Goal: Information Seeking & Learning: Learn about a topic

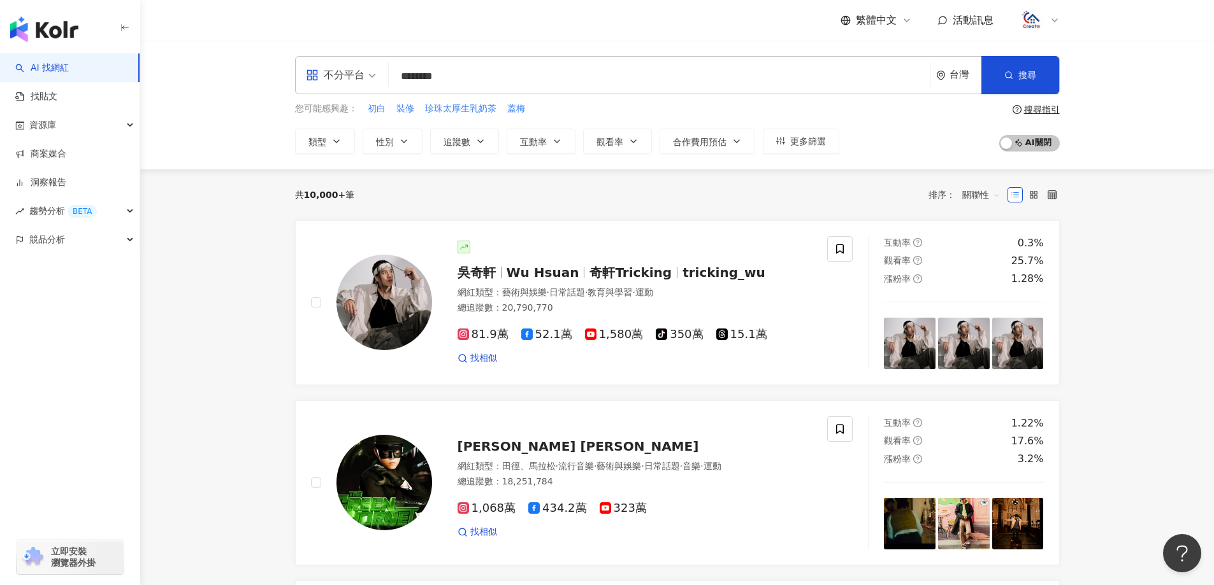
type input "********"
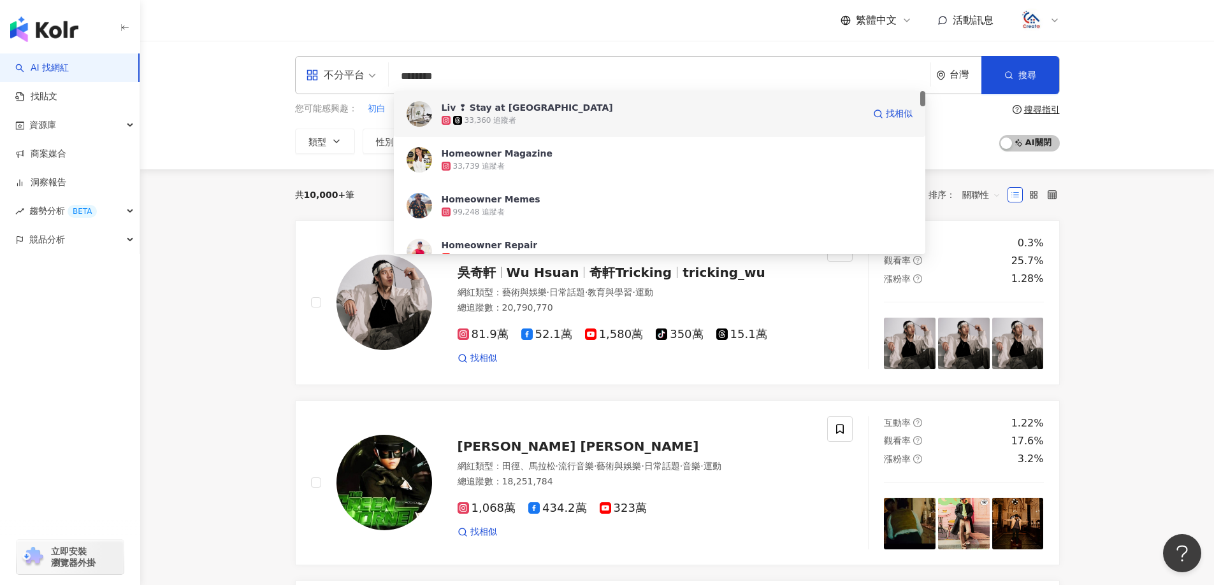
click at [487, 114] on div "Liv ❢ Stay at Homeow 33,360 追蹤者" at bounding box center [652, 113] width 422 height 25
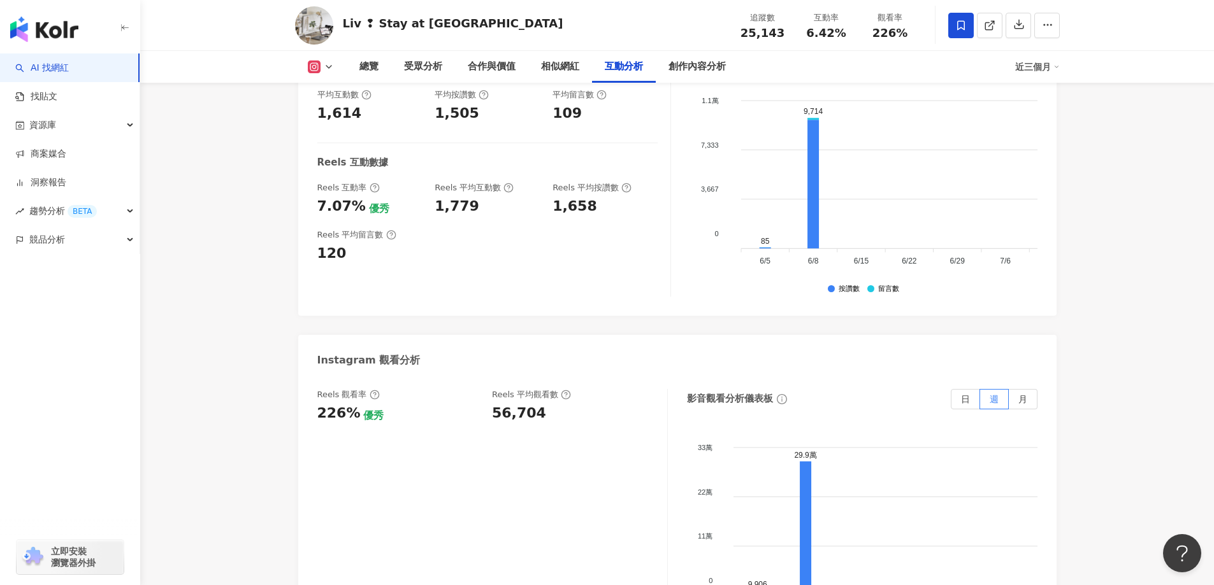
scroll to position [2612, 0]
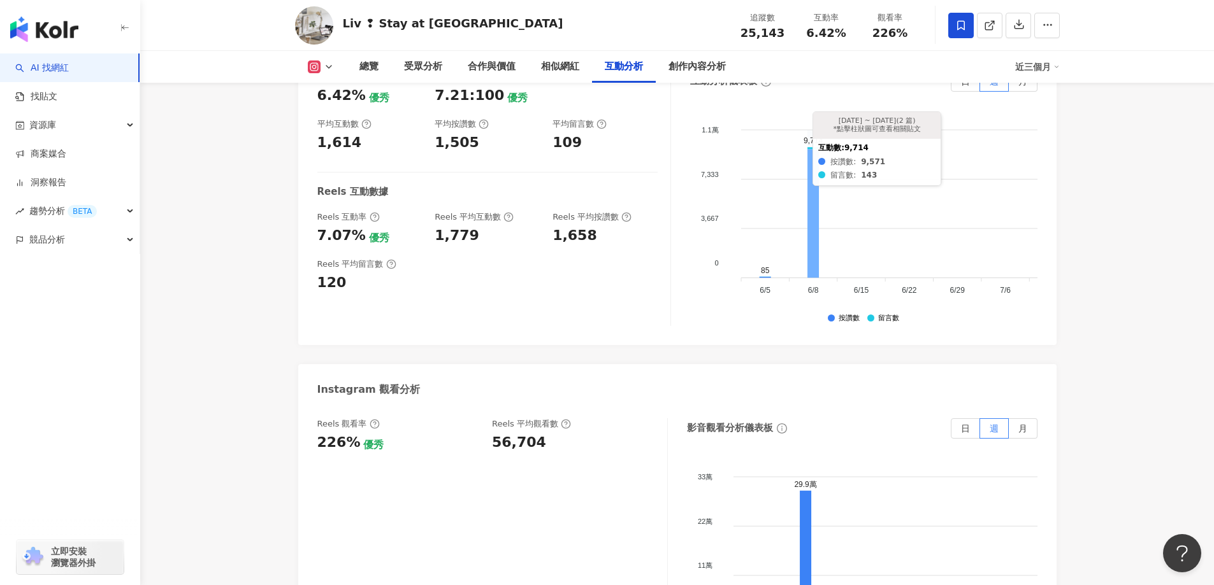
click at [812, 202] on icon at bounding box center [812, 213] width 11 height 129
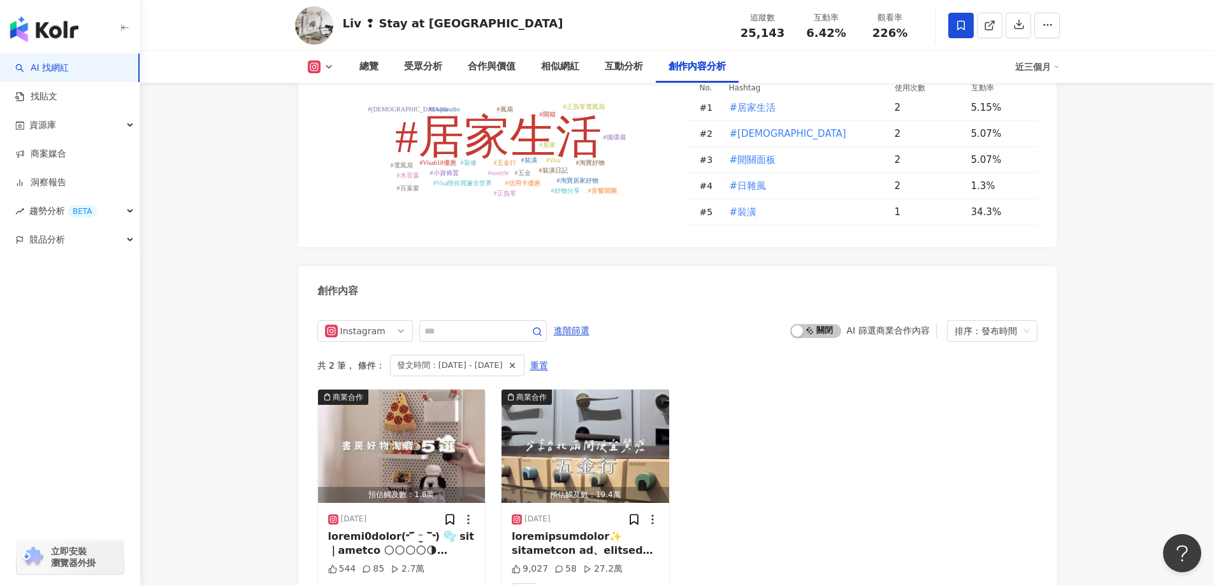
scroll to position [3721, 0]
click at [517, 369] on icon "button" at bounding box center [512, 364] width 9 height 9
click at [549, 375] on div "Instagram 進階篩選 啟動 關閉 AI 篩選商業合作內容 排序：發布時間 共 2 筆 ， 條件： 發文時間：[DATE] - [DATE] 重置 商業…" at bounding box center [677, 463] width 720 height 288
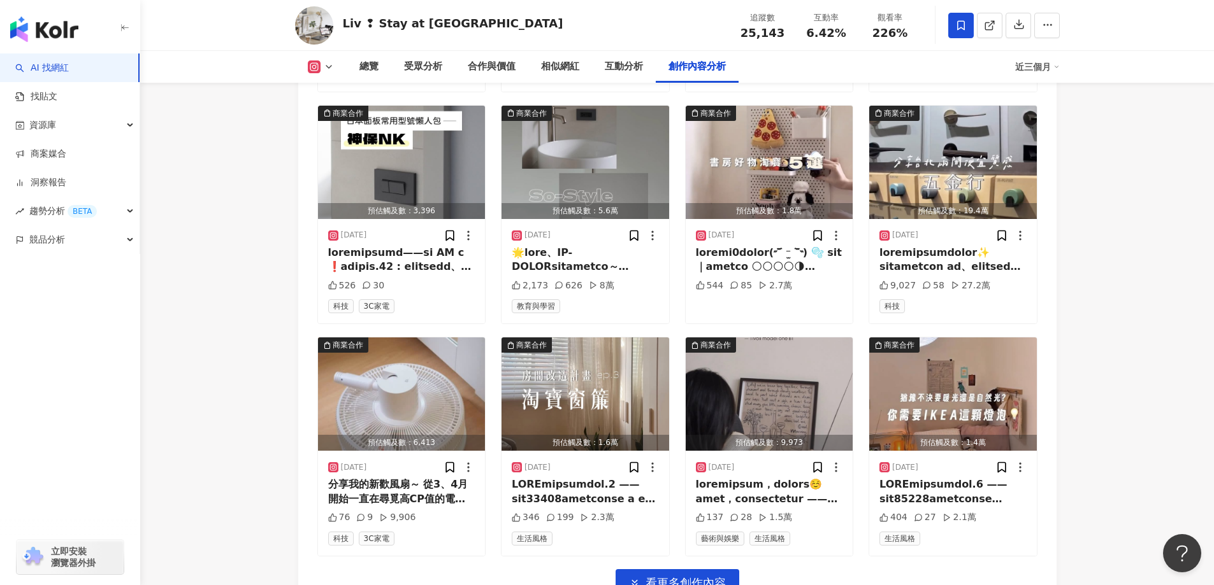
scroll to position [4230, 0]
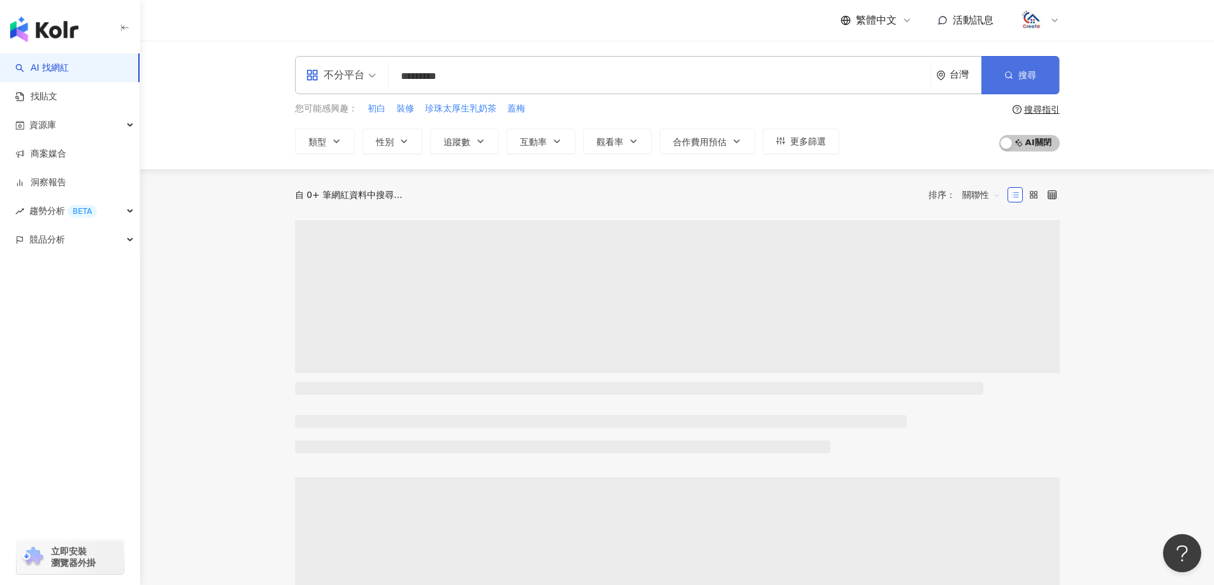
type input "*********"
click at [1006, 77] on circle "button" at bounding box center [1008, 75] width 6 height 6
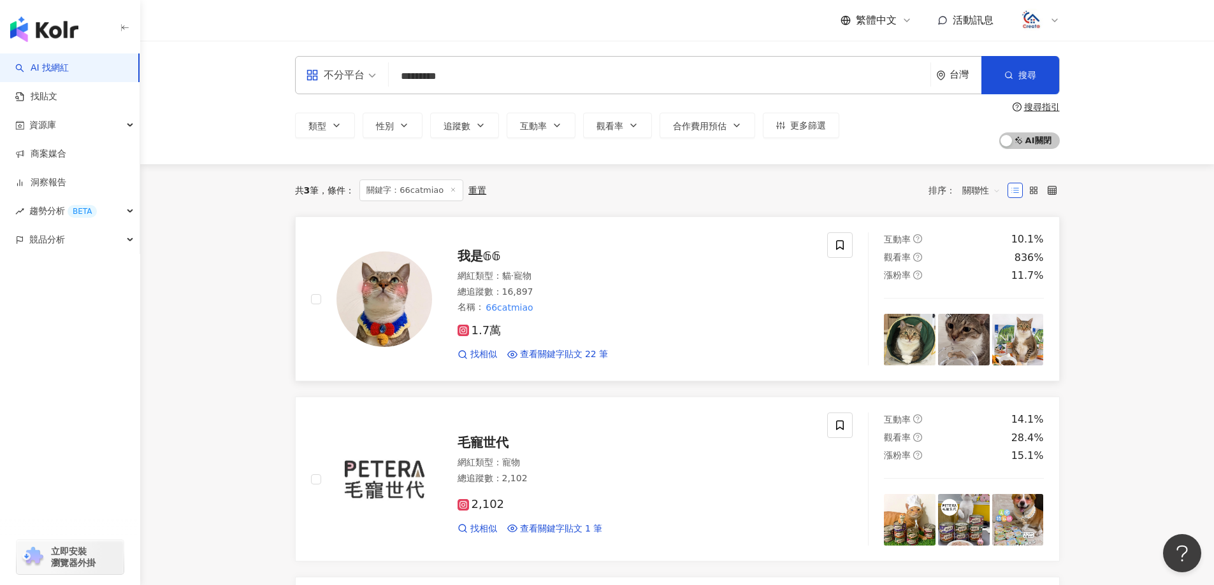
click at [478, 256] on span "我是𝟞𝟞" at bounding box center [478, 255] width 43 height 15
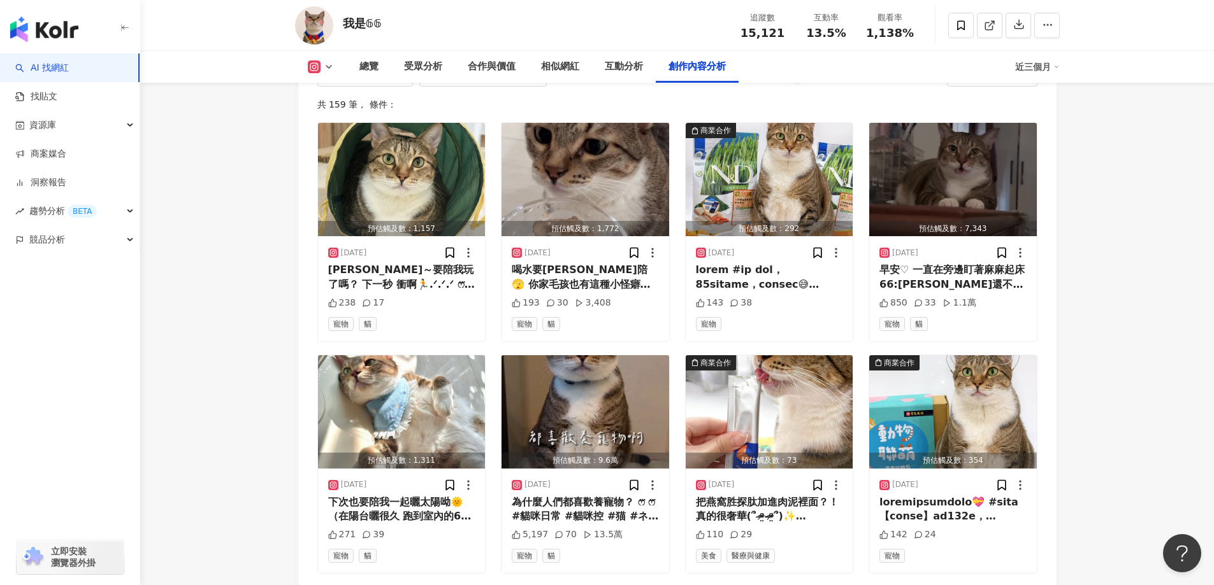
scroll to position [3949, 0]
